Goal: Information Seeking & Learning: Learn about a topic

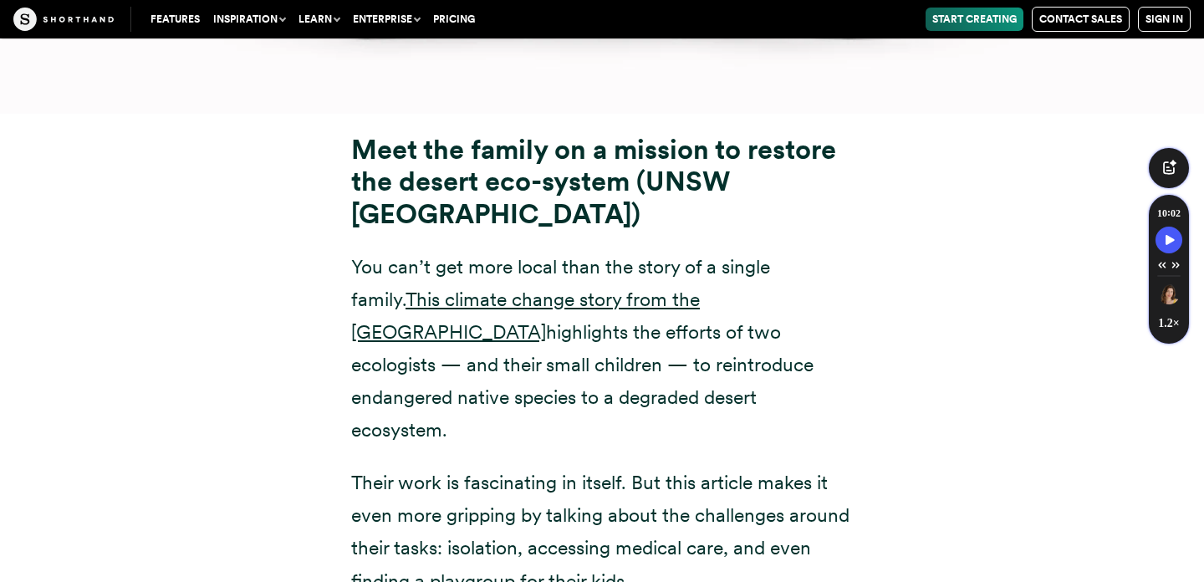
scroll to position [13670, 0]
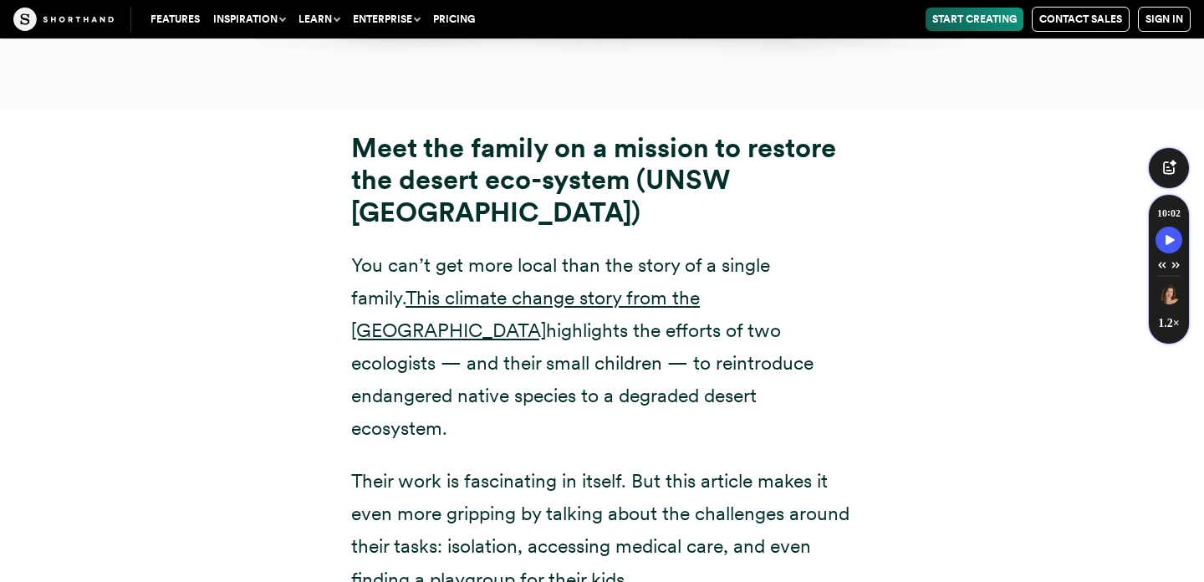
click at [390, 131] on strong "Meet the family on a mission to restore the desert eco-system (UNSW [GEOGRAPHIC…" at bounding box center [593, 179] width 485 height 97
click at [362, 131] on strong "Meet the family on a mission to restore the desert eco-system (UNSW [GEOGRAPHIC…" at bounding box center [593, 179] width 485 height 97
click at [530, 156] on strong "Meet the family on a mission to restore the desert eco-system (UNSW [GEOGRAPHIC…" at bounding box center [593, 179] width 485 height 97
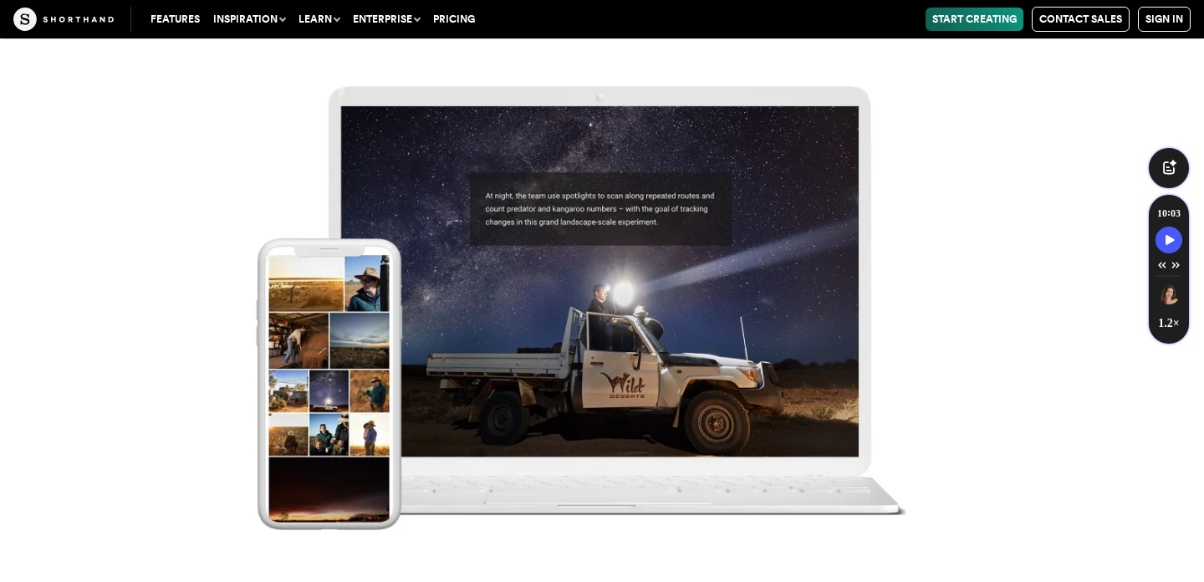
scroll to position [14994, 0]
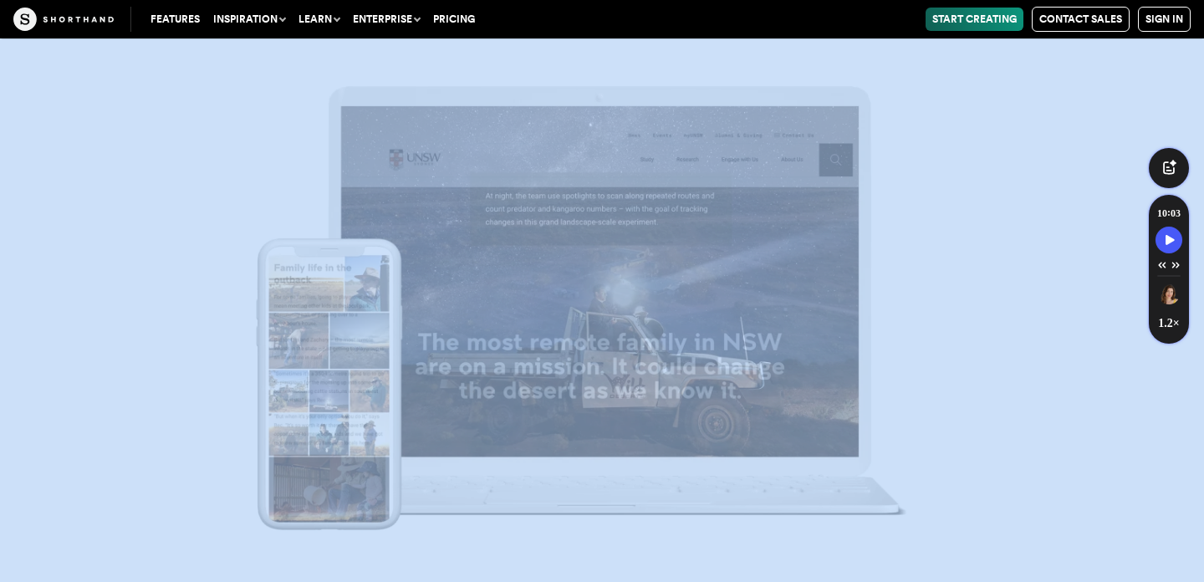
drag, startPoint x: 349, startPoint y: 113, endPoint x: 497, endPoint y: 325, distance: 258.2
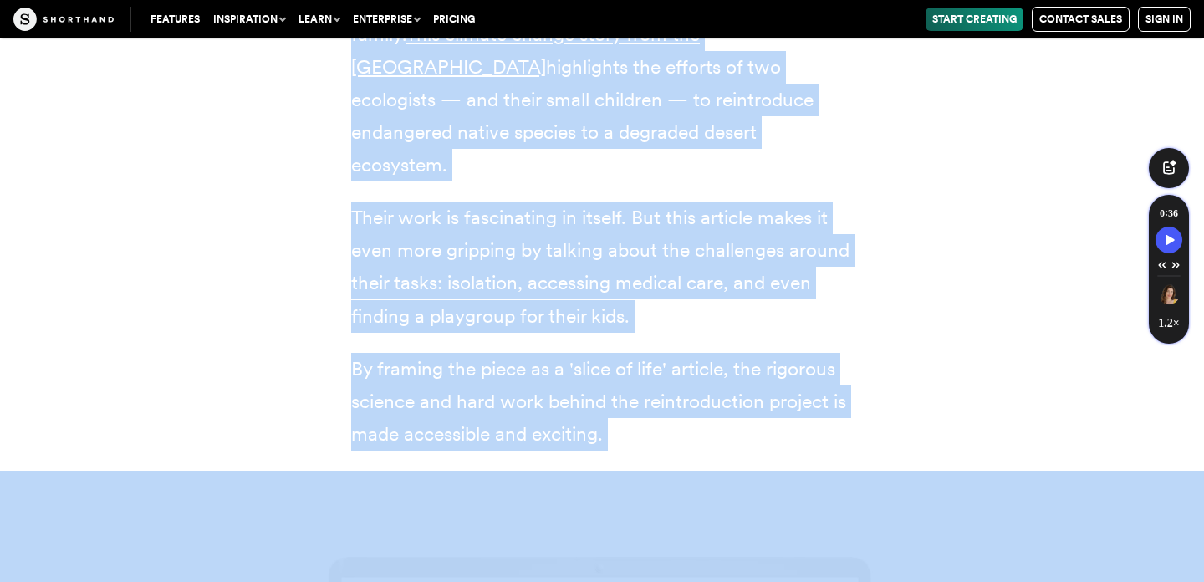
scroll to position [13917, 0]
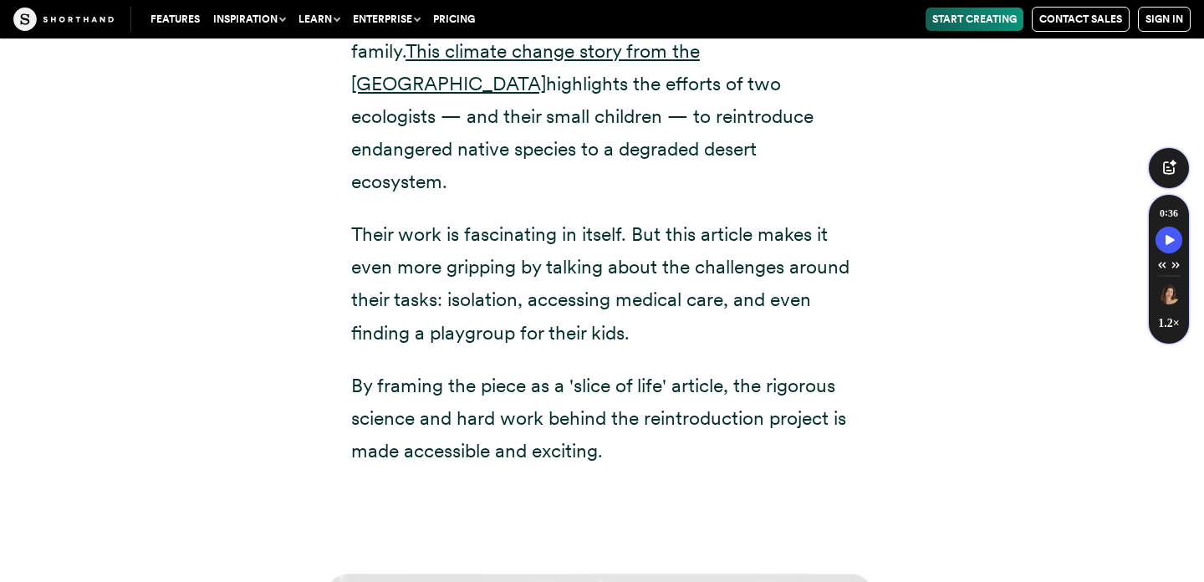
click at [1010, 267] on div "Meet the family on a mission to restore the desert eco-system (UNSW [GEOGRAPHIC…" at bounding box center [601, 176] width 1137 height 622
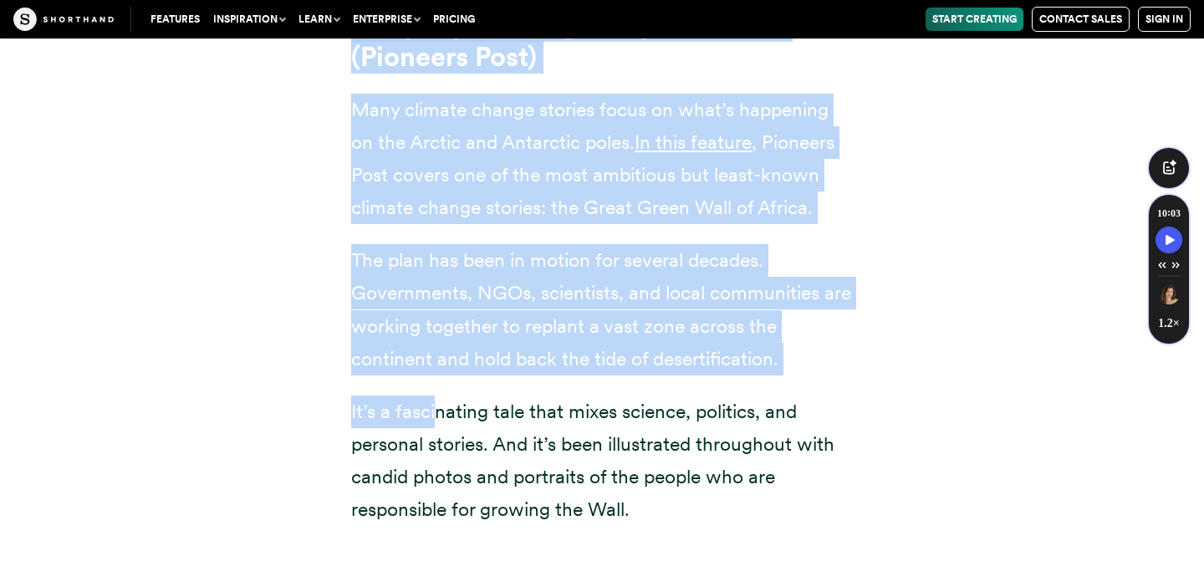
scroll to position [15612, 0]
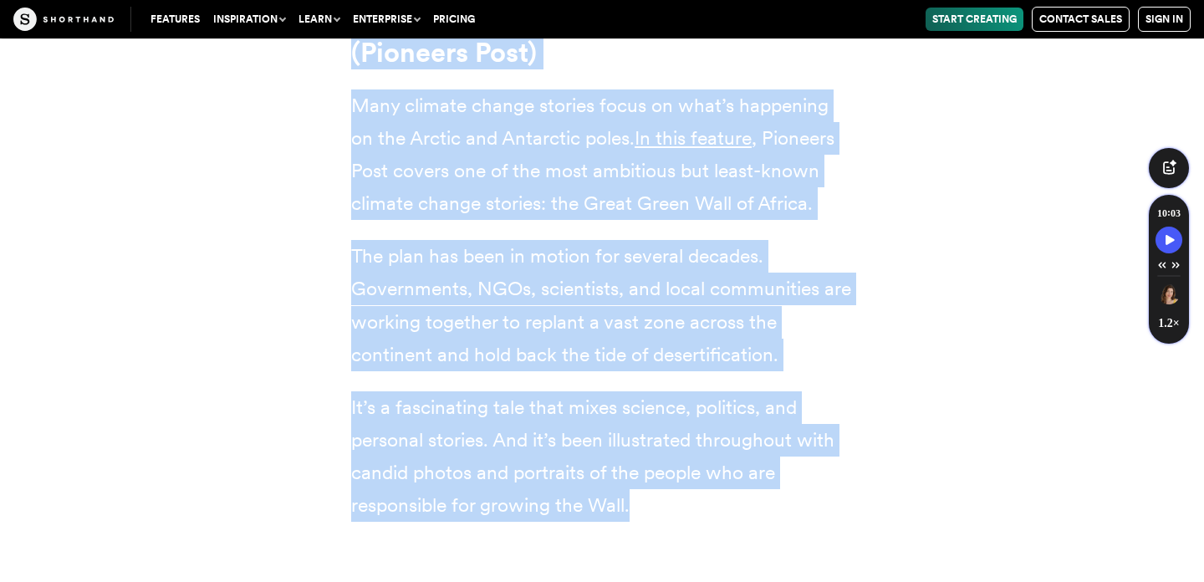
drag, startPoint x: 352, startPoint y: 107, endPoint x: 641, endPoint y: 411, distance: 419.5
click at [641, 411] on div "The people racing to replant Africa (Pioneers Post) Many climate change stories…" at bounding box center [602, 263] width 502 height 517
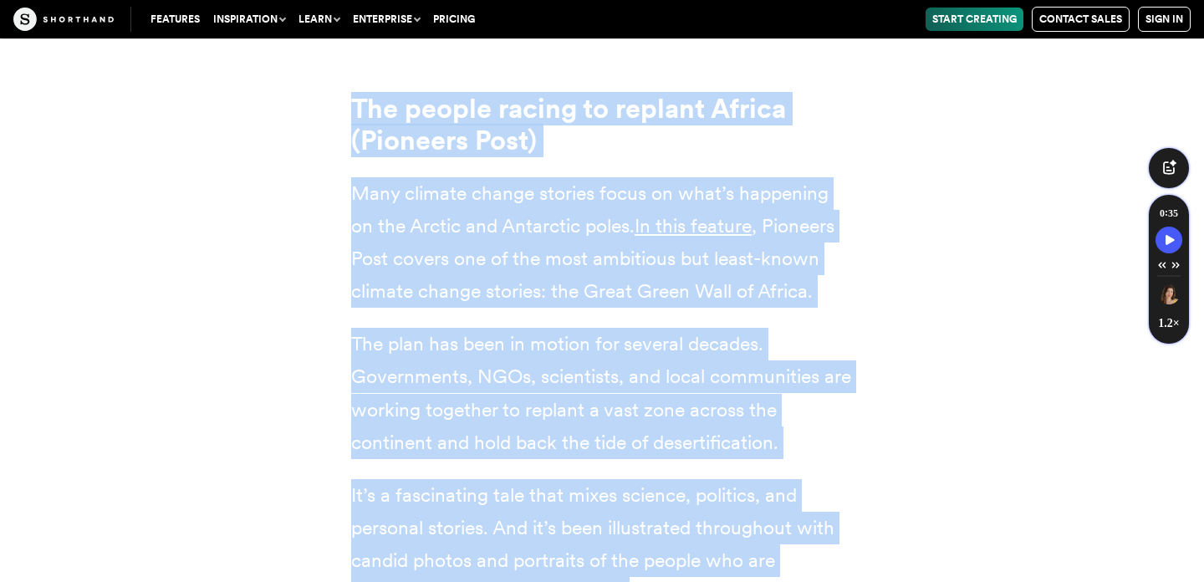
scroll to position [15404, 0]
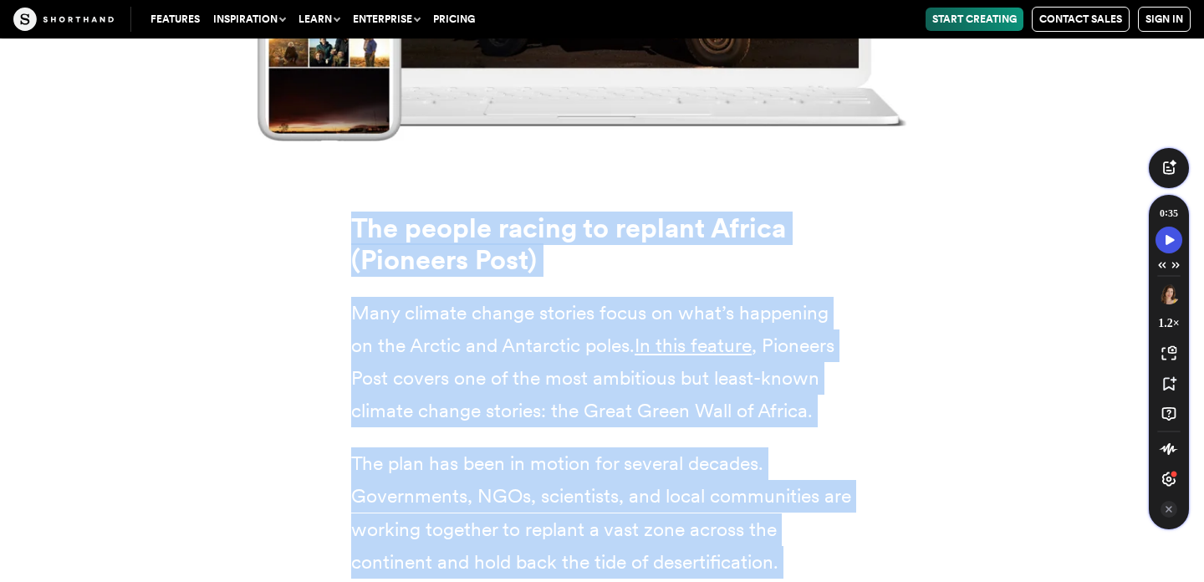
click at [1175, 240] on icon "Speechify play button" at bounding box center [1169, 240] width 23 height 15
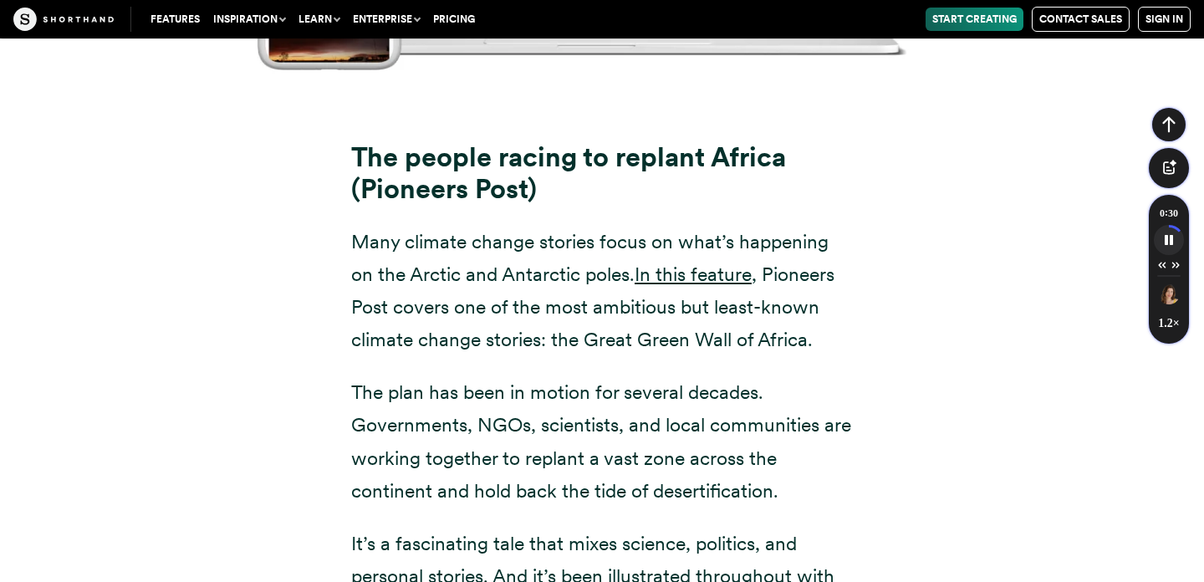
scroll to position [15477, 0]
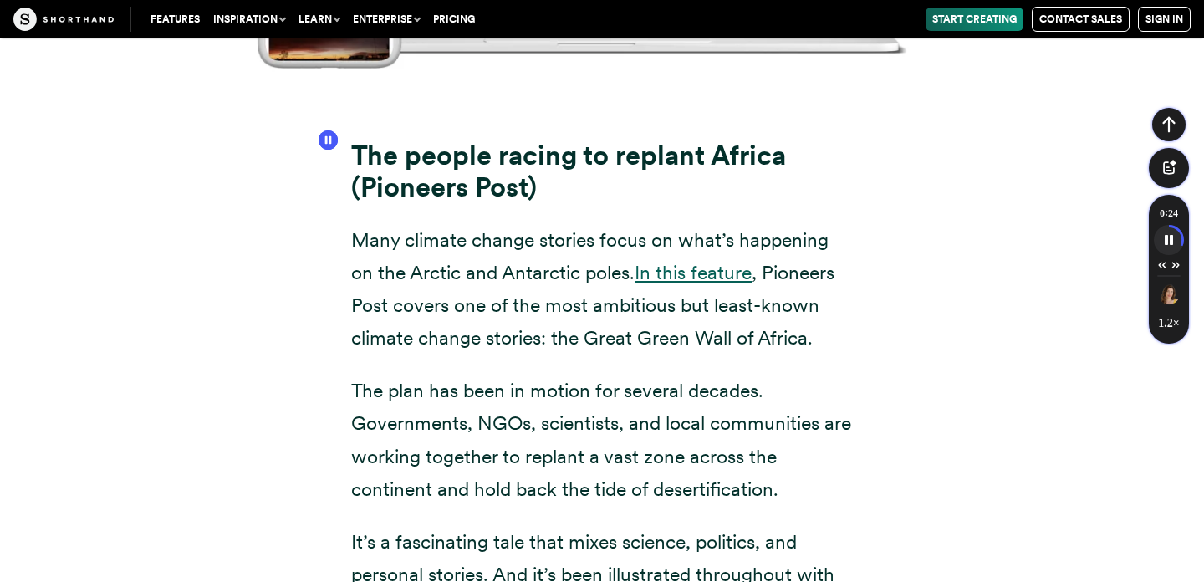
click at [683, 261] on link "In this feature" at bounding box center [693, 272] width 117 height 23
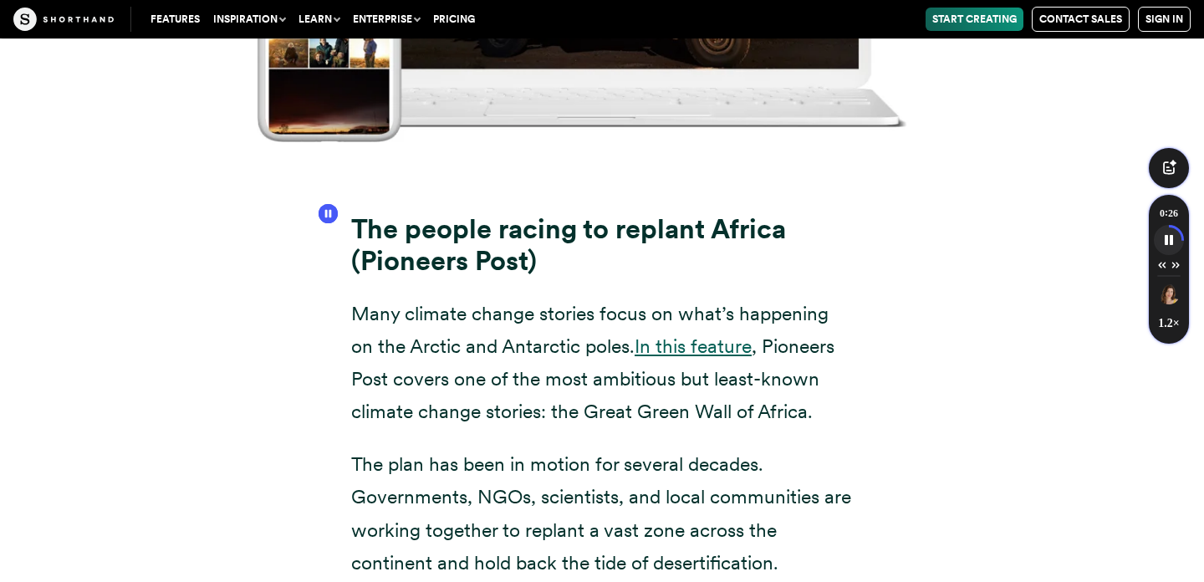
scroll to position [15348, 0]
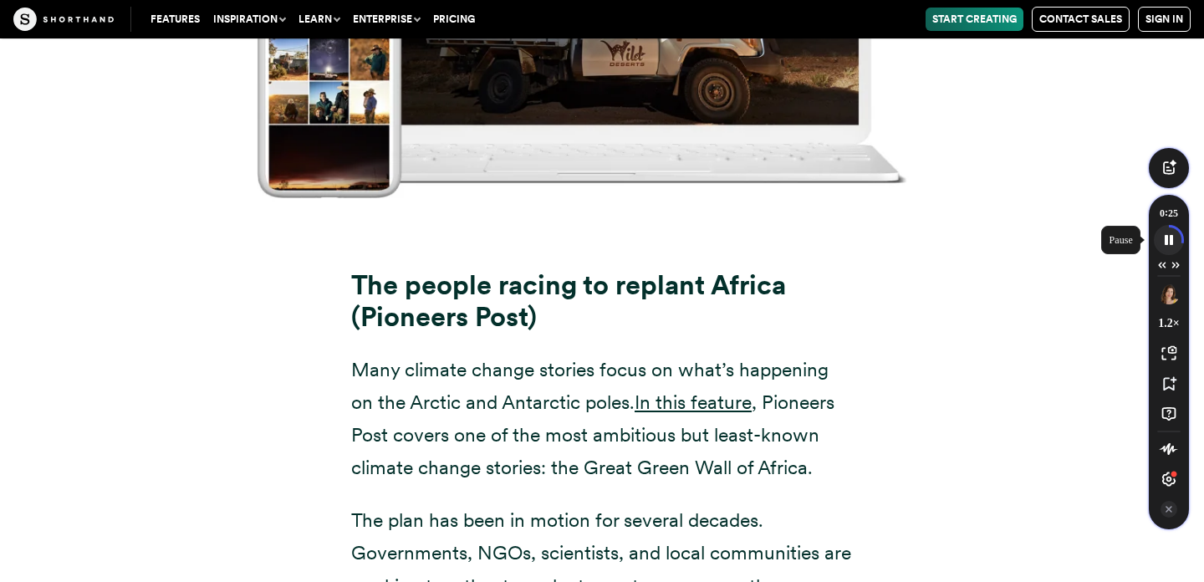
click at [1164, 243] on icon "Speechify pause button" at bounding box center [1169, 240] width 28 height 28
